Goal: Navigation & Orientation: Find specific page/section

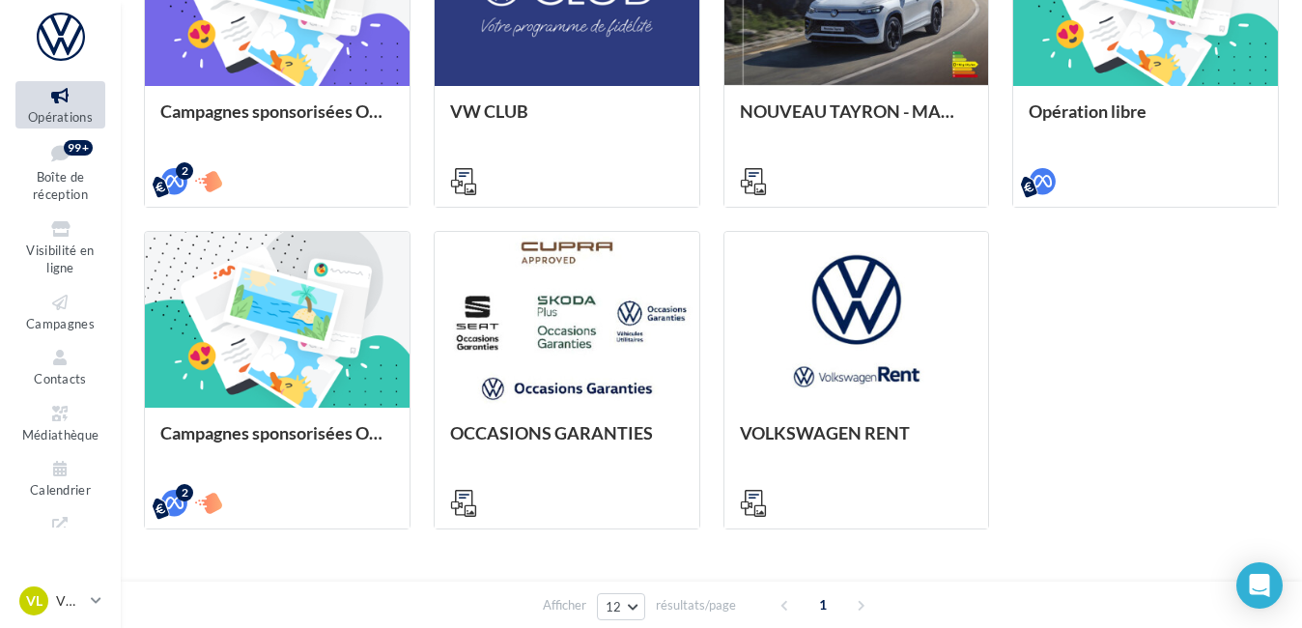
scroll to position [702, 0]
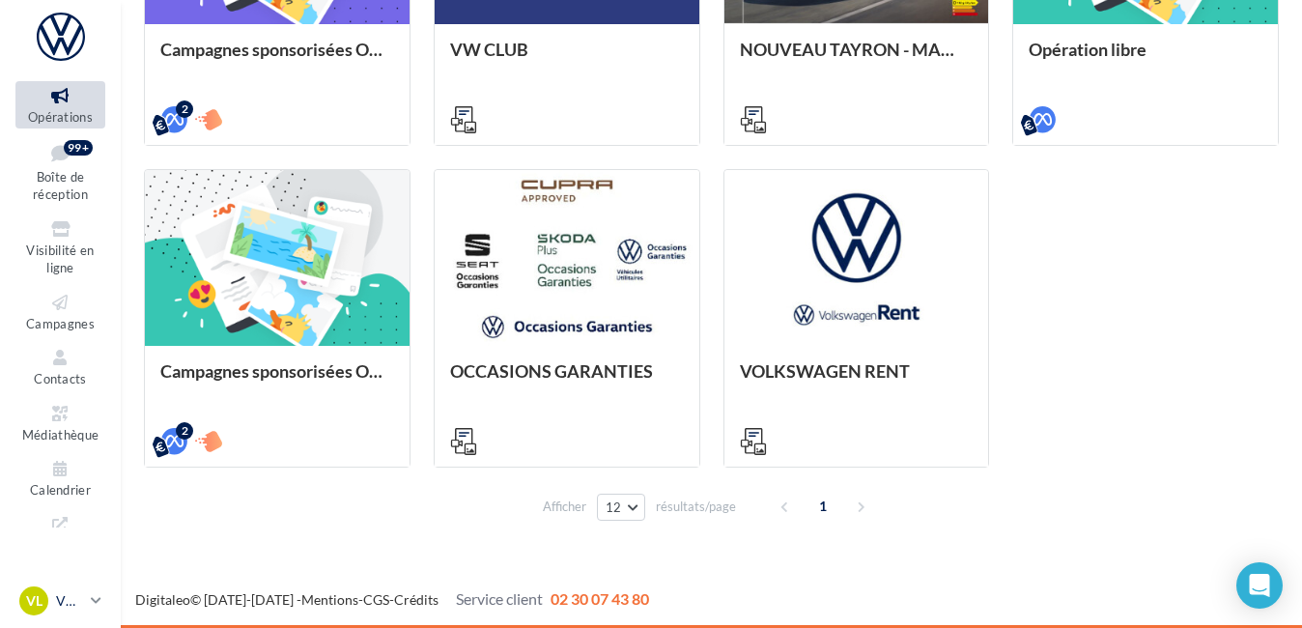
click at [47, 603] on div "VL" at bounding box center [33, 600] width 29 height 29
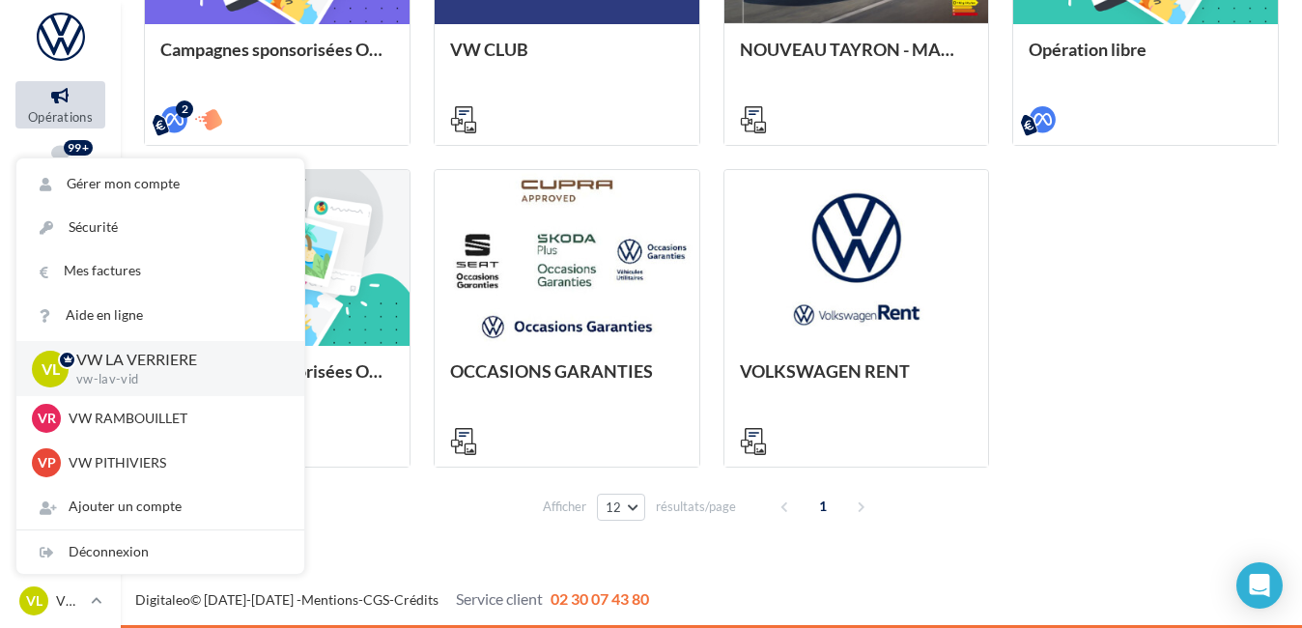
click at [1182, 325] on div "Campagnes sponsorisées OPO Septembre META | OPO Septembre| Click To Map META | …" at bounding box center [711, 156] width 1135 height 620
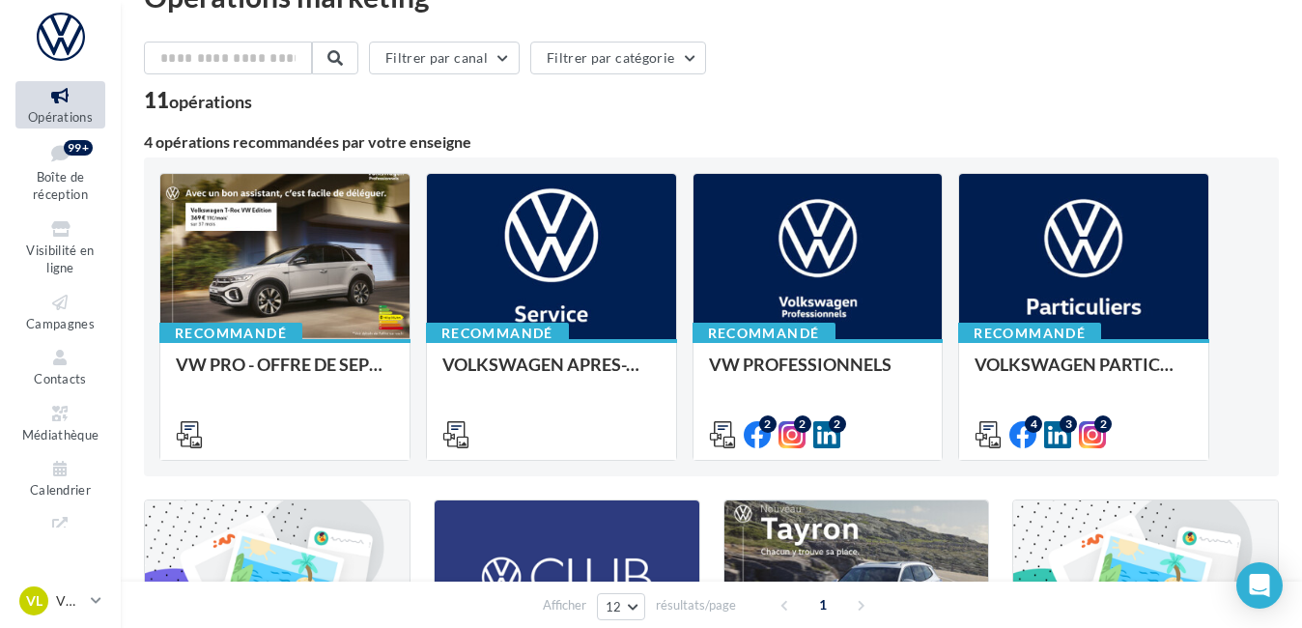
scroll to position [0, 0]
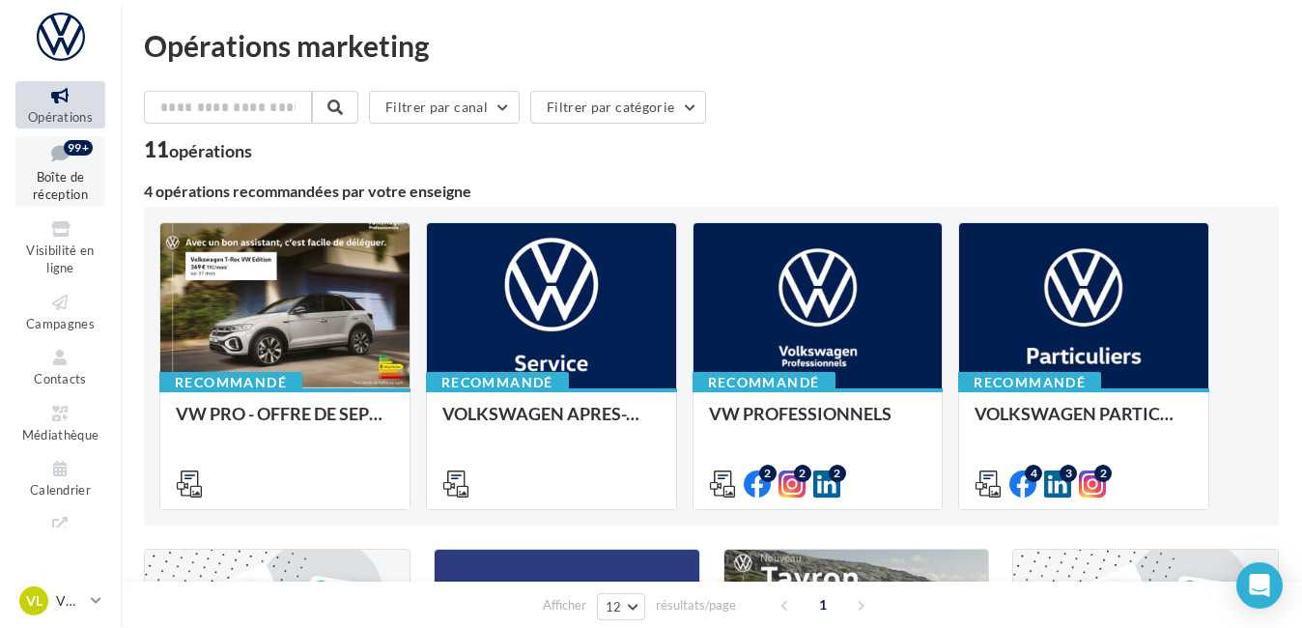
click at [85, 144] on div "99+" at bounding box center [78, 147] width 29 height 15
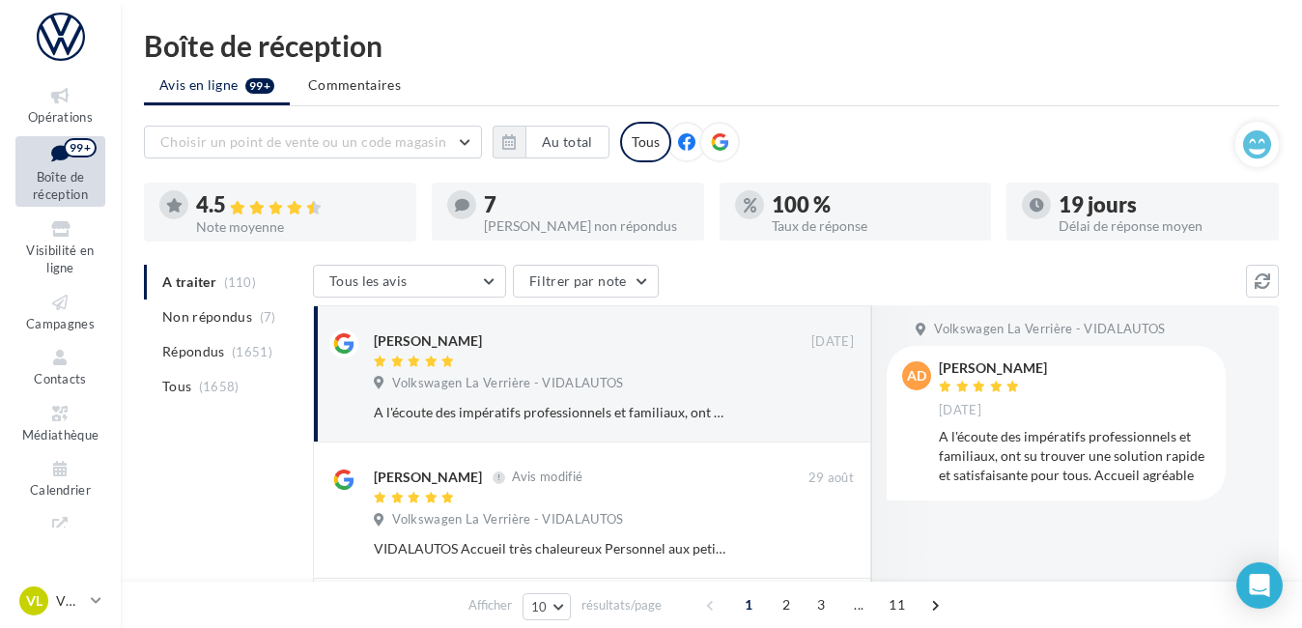
click at [484, 44] on div "Boîte de réception" at bounding box center [711, 45] width 1135 height 29
click at [59, 256] on span "Visibilité en ligne" at bounding box center [60, 260] width 68 height 34
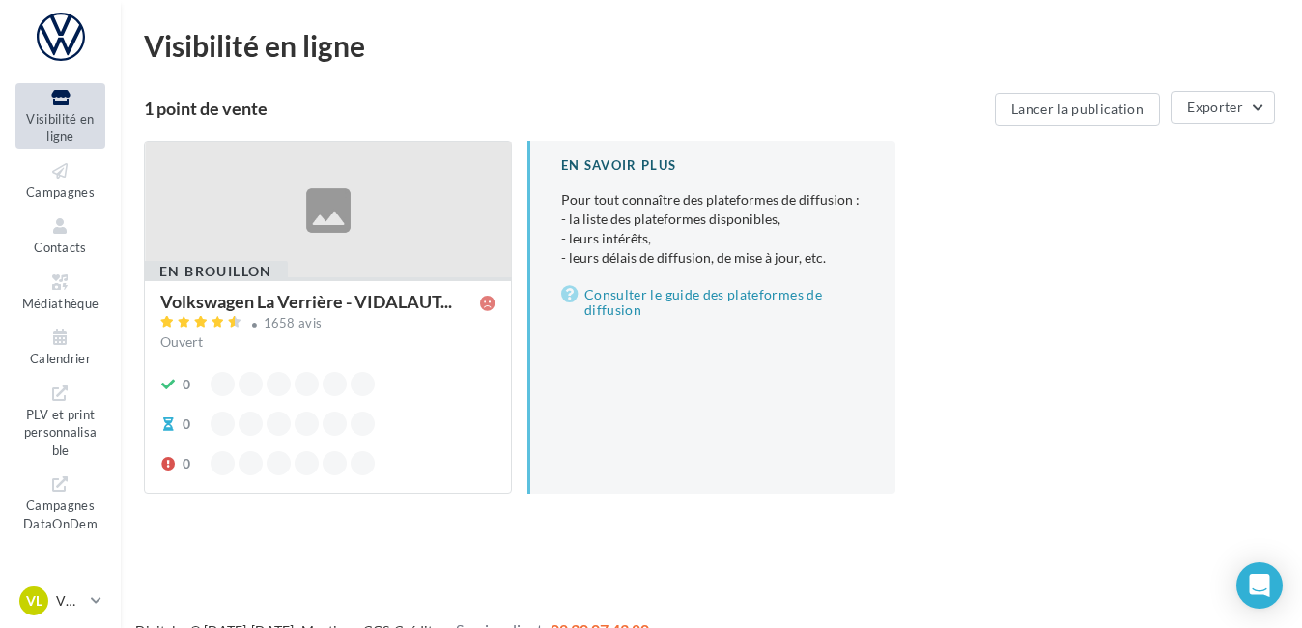
scroll to position [141, 0]
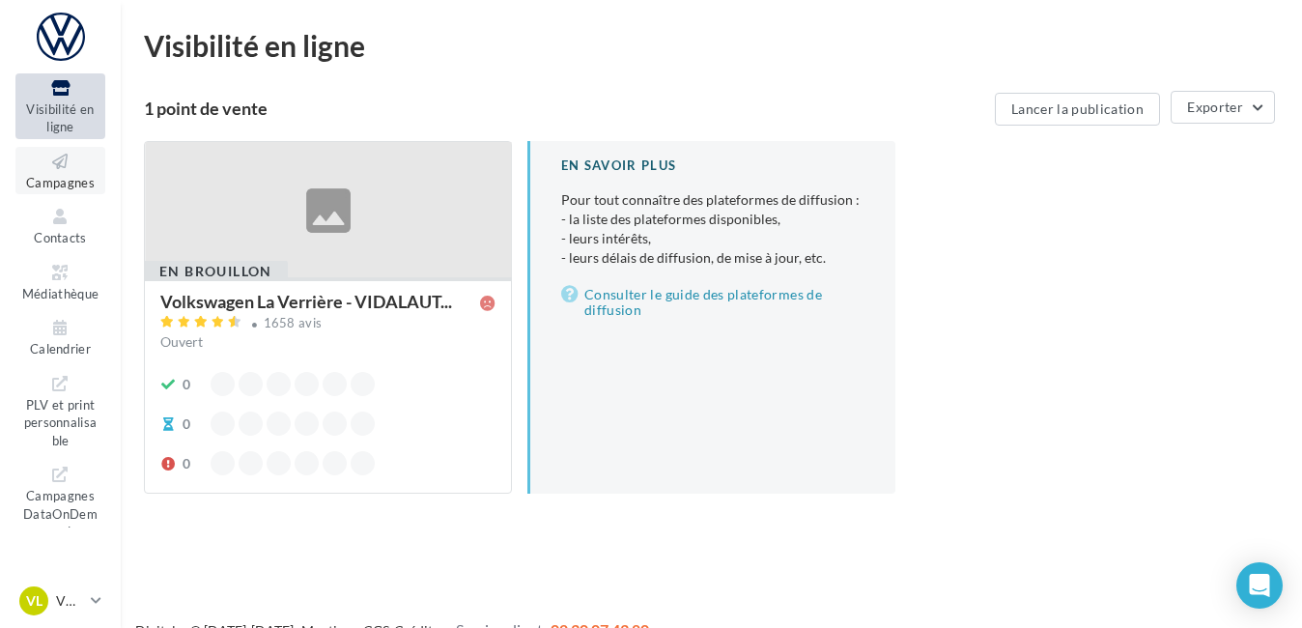
click at [51, 173] on link "Campagnes" at bounding box center [60, 170] width 90 height 47
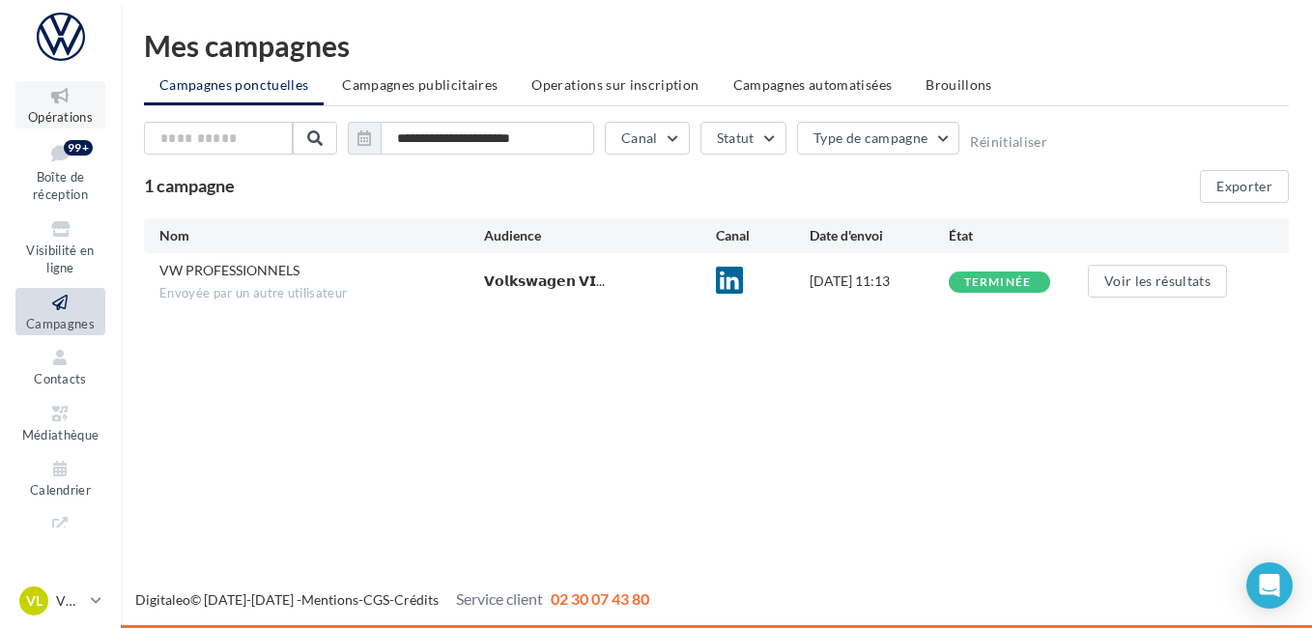
drag, startPoint x: 59, startPoint y: 108, endPoint x: 56, endPoint y: 95, distance: 13.8
click at [56, 95] on icon at bounding box center [60, 96] width 78 height 22
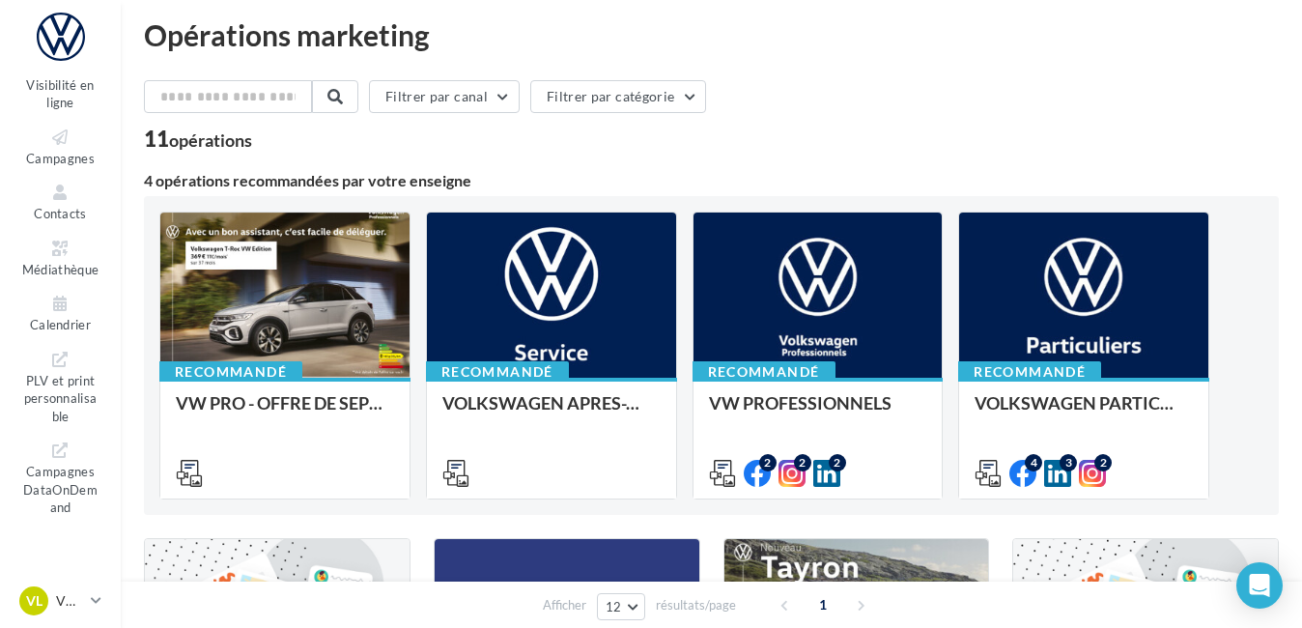
scroll to position [13, 0]
